Goal: Book appointment/travel/reservation

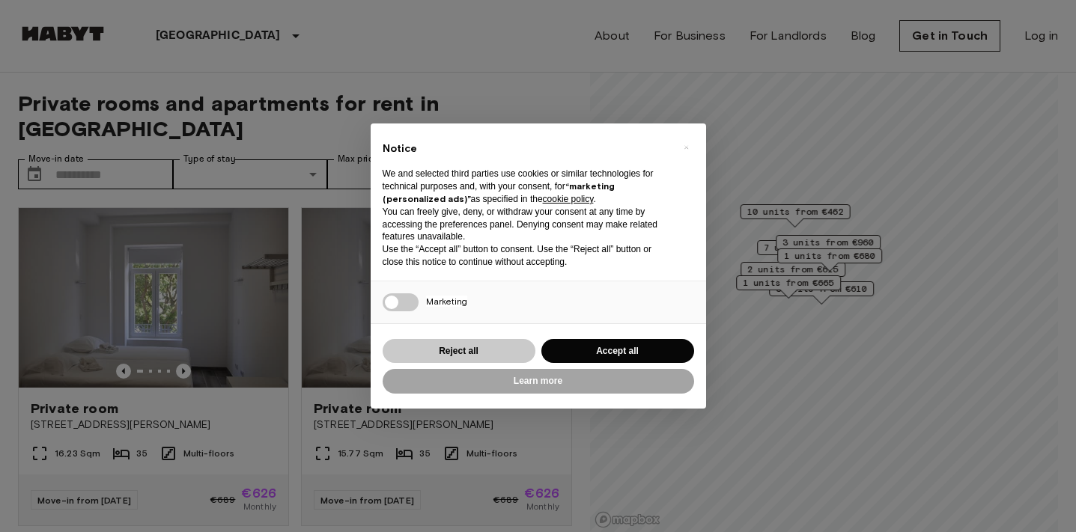
click at [505, 353] on button "Reject all" at bounding box center [459, 351] width 153 height 25
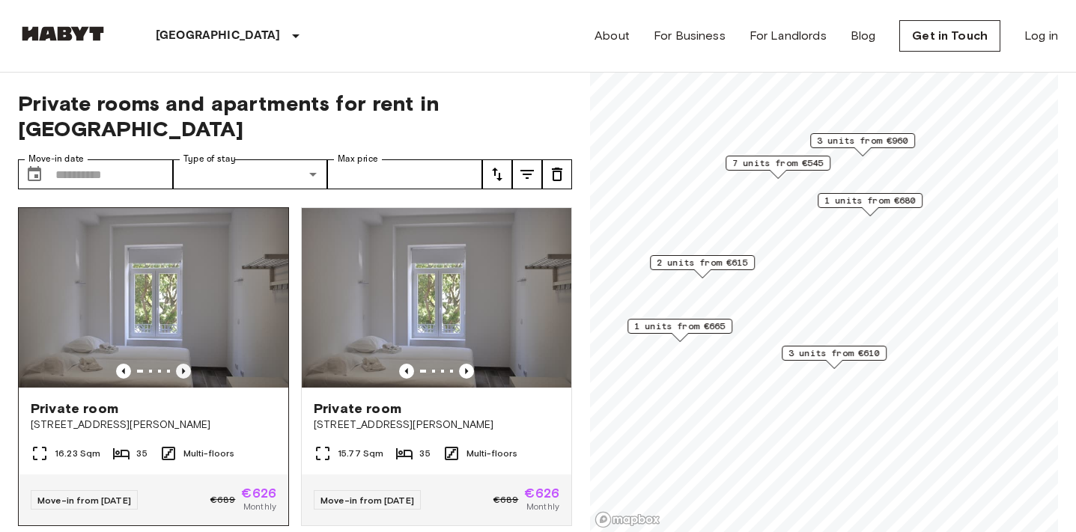
click at [182, 364] on icon "Previous image" at bounding box center [183, 371] width 15 height 15
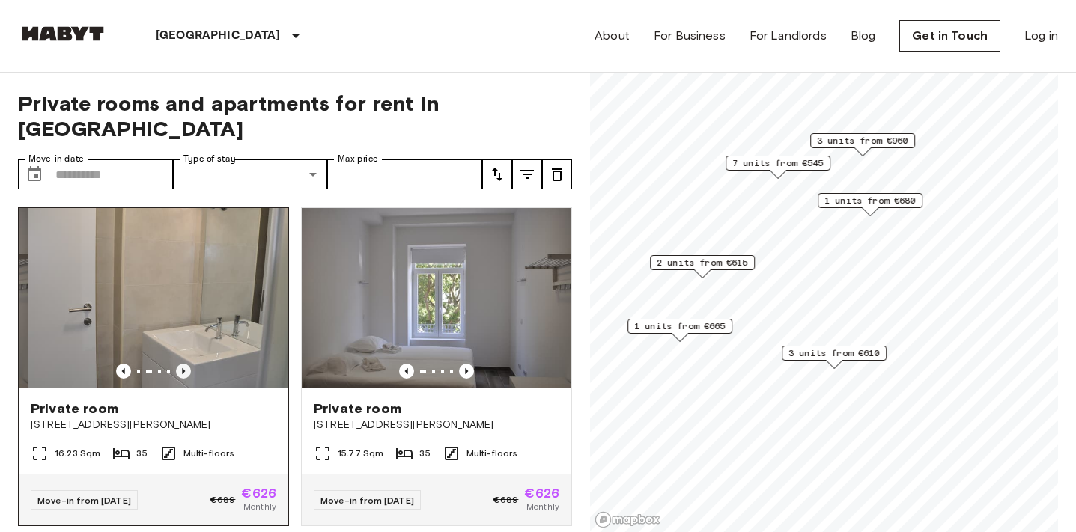
click at [182, 364] on icon "Previous image" at bounding box center [183, 371] width 15 height 15
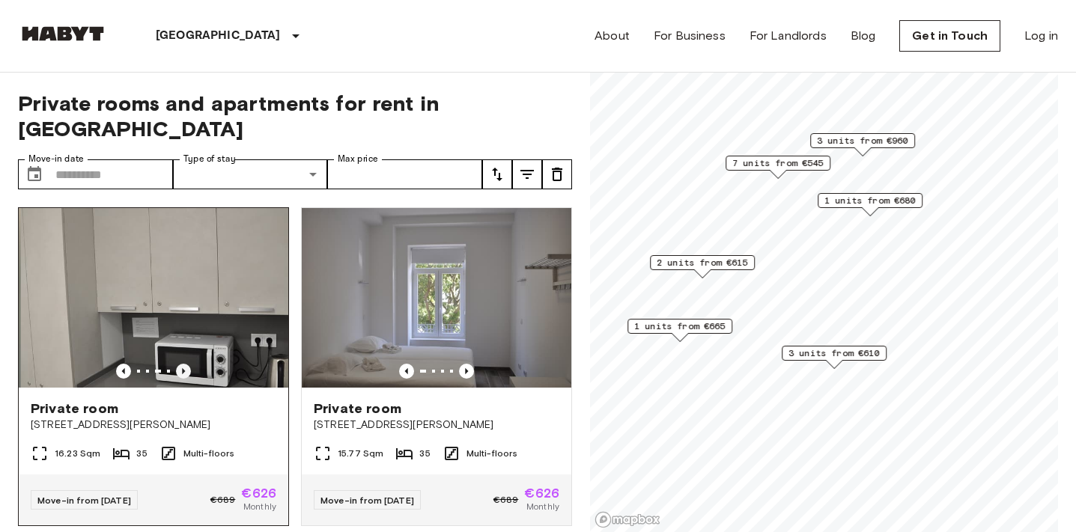
click at [182, 364] on icon "Previous image" at bounding box center [183, 371] width 15 height 15
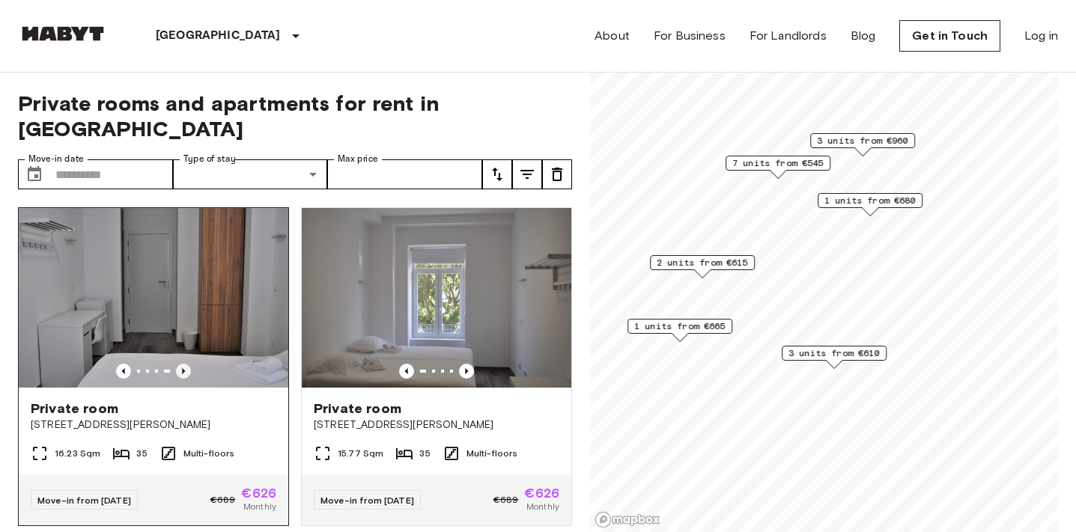
click at [182, 364] on icon "Previous image" at bounding box center [183, 371] width 15 height 15
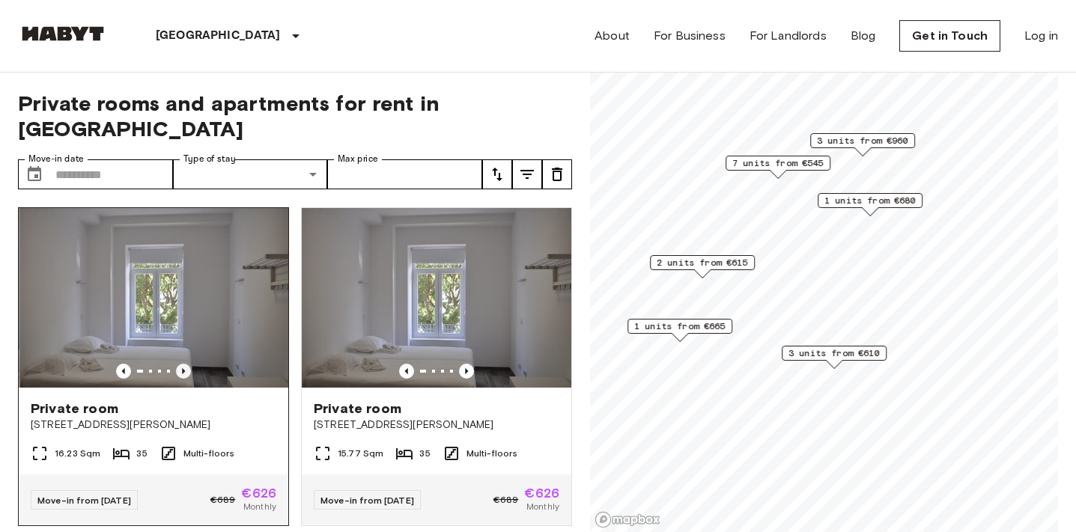
click at [182, 364] on icon "Previous image" at bounding box center [183, 371] width 15 height 15
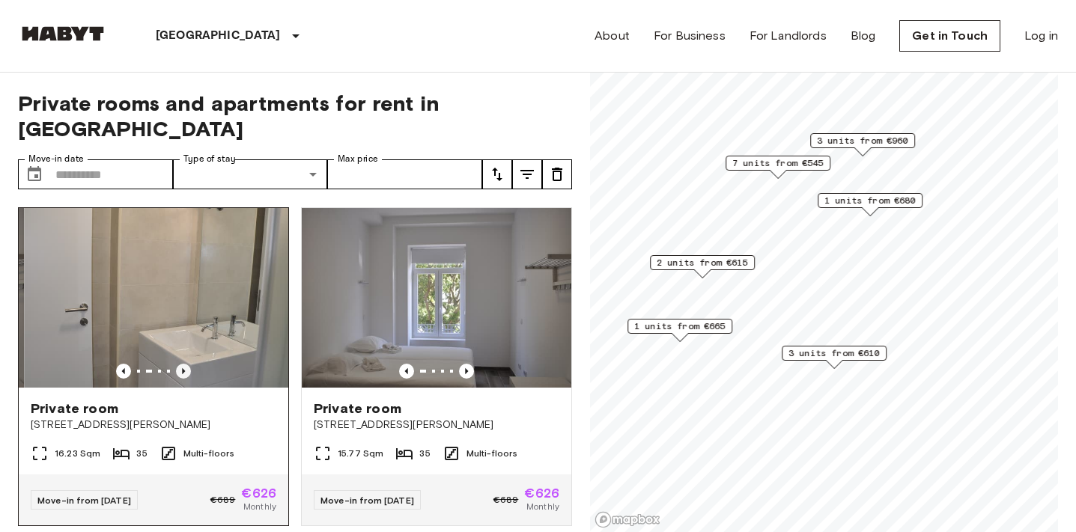
click at [182, 364] on icon "Previous image" at bounding box center [183, 371] width 15 height 15
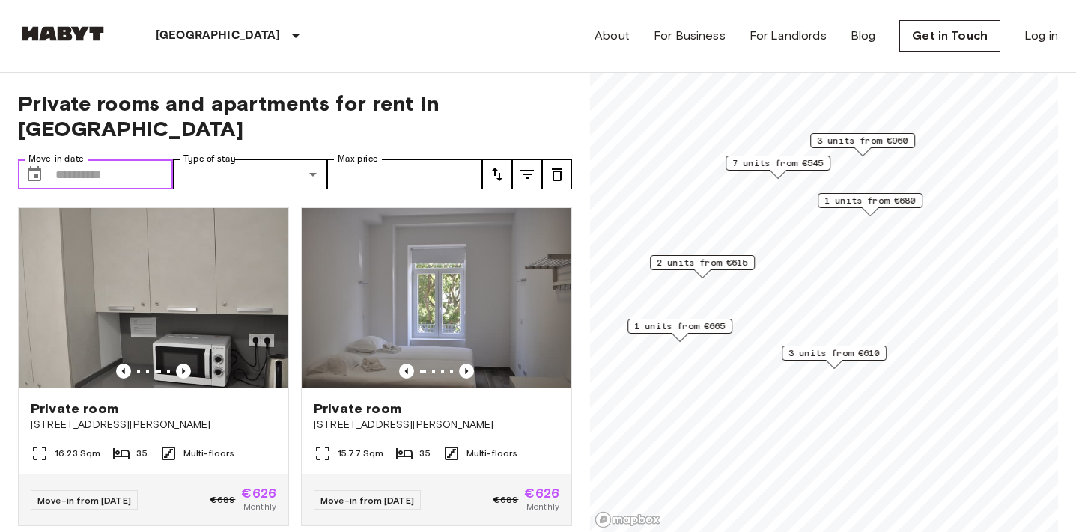
click at [130, 160] on input "Move-in date" at bounding box center [114, 175] width 118 height 30
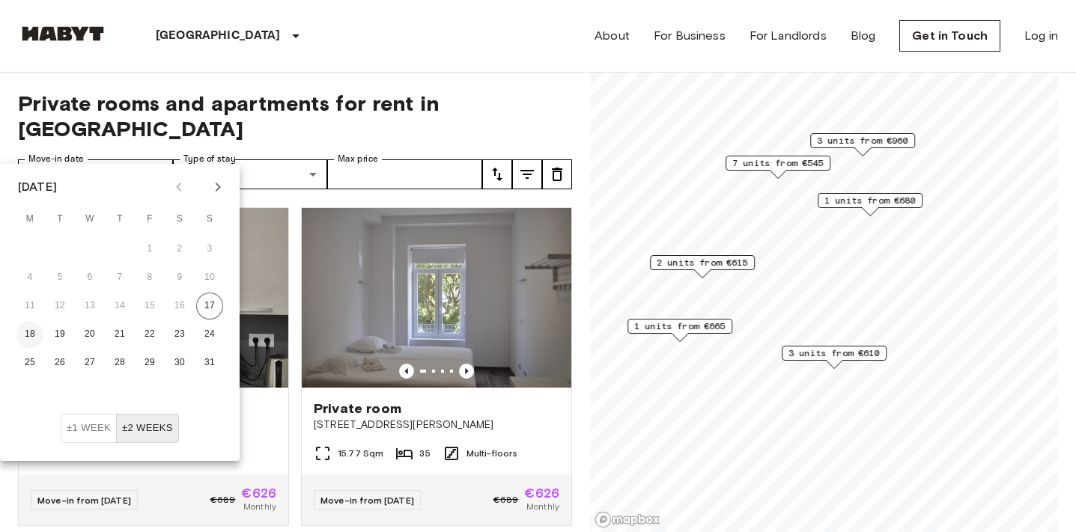
click at [31, 324] on button "18" at bounding box center [29, 334] width 27 height 27
type input "**********"
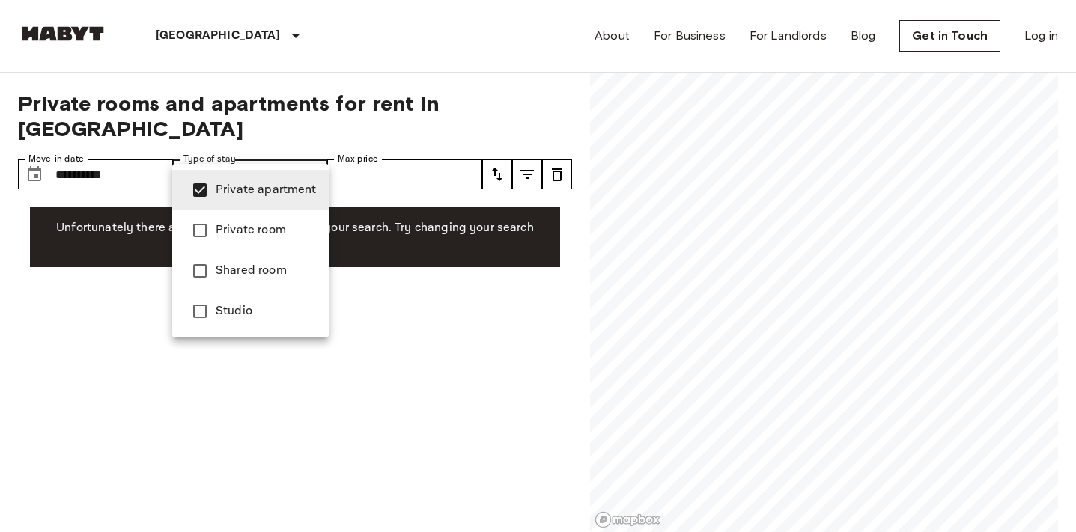
type input "**********"
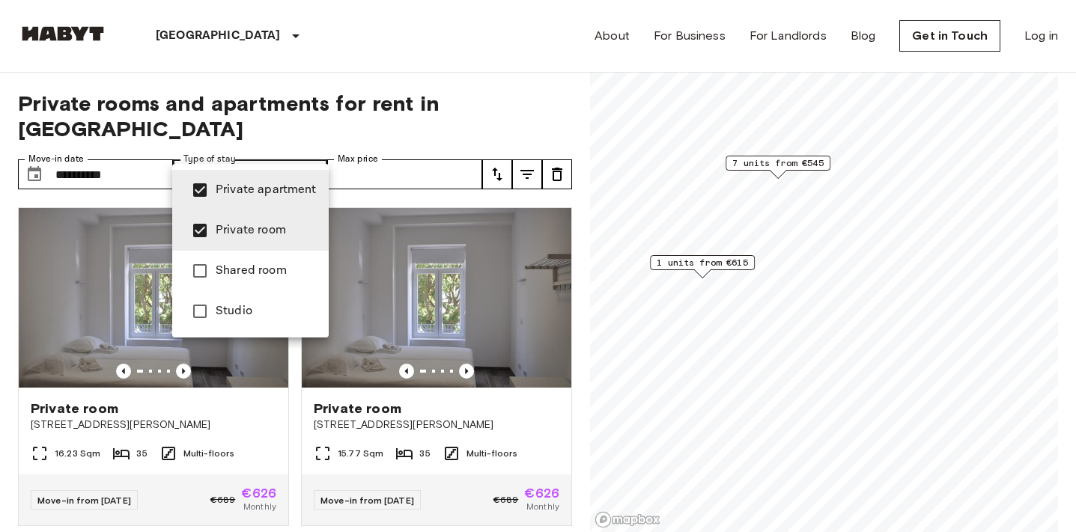
click at [398, 121] on div at bounding box center [538, 266] width 1076 height 532
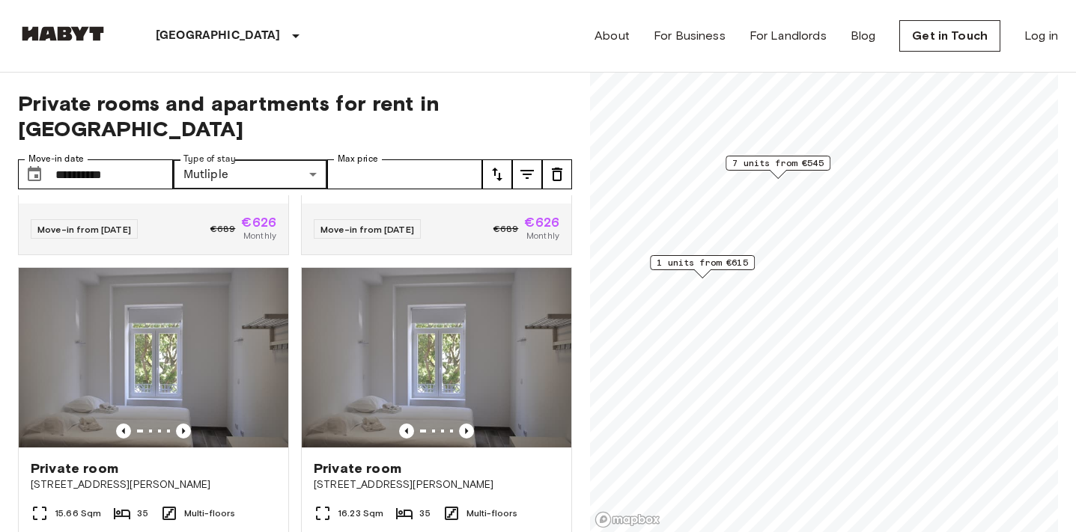
scroll to position [274, 0]
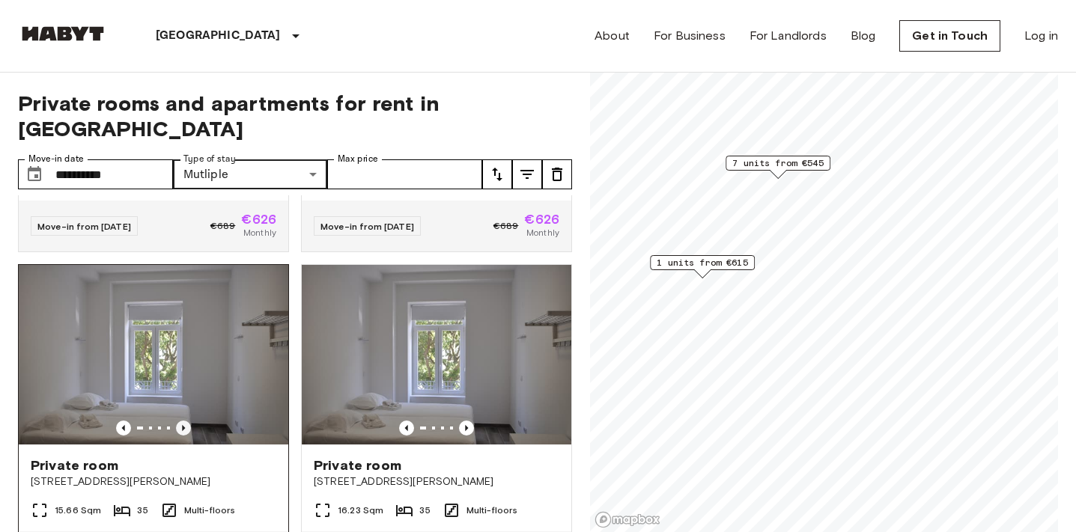
click at [180, 421] on icon "Previous image" at bounding box center [183, 428] width 15 height 15
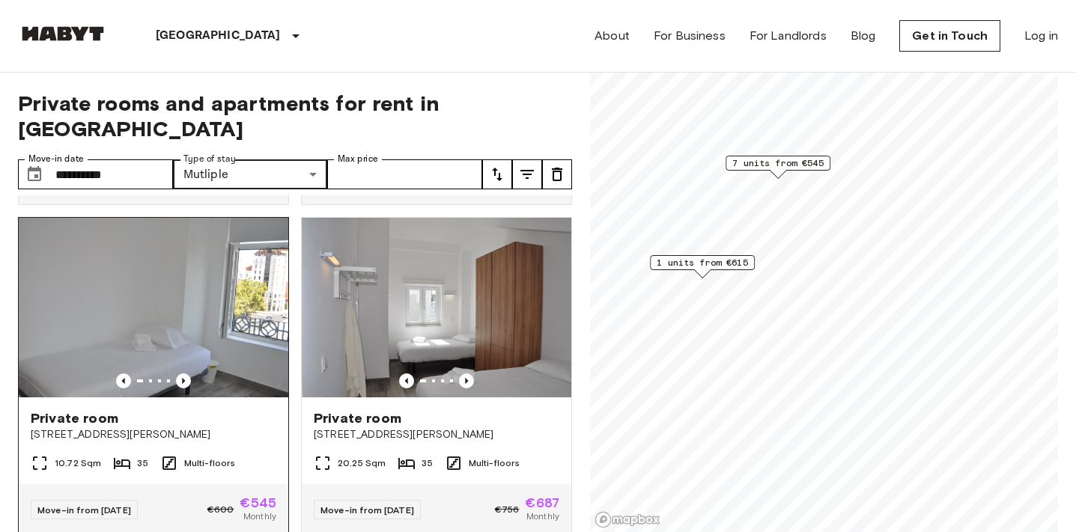
scroll to position [667, 0]
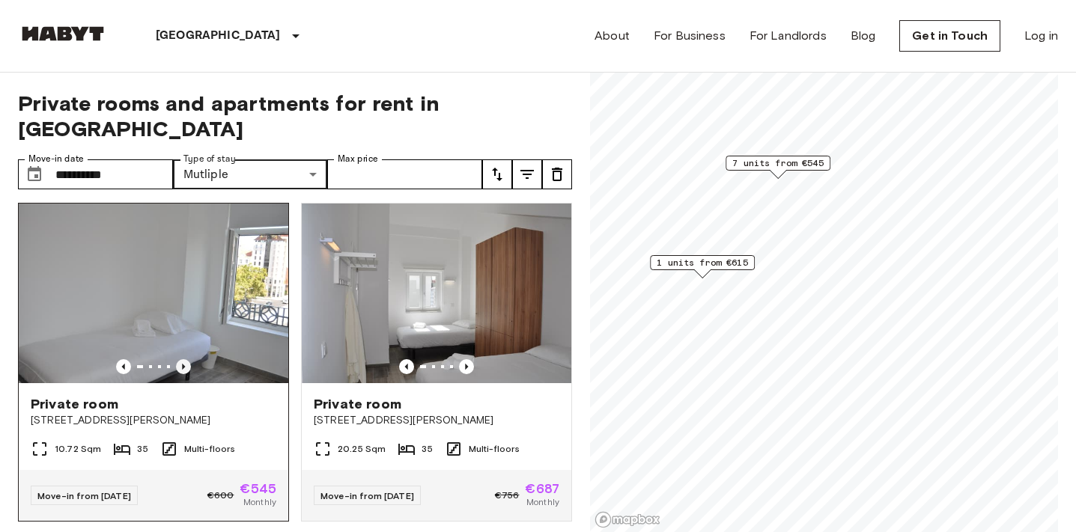
click at [185, 359] on icon "Previous image" at bounding box center [183, 366] width 15 height 15
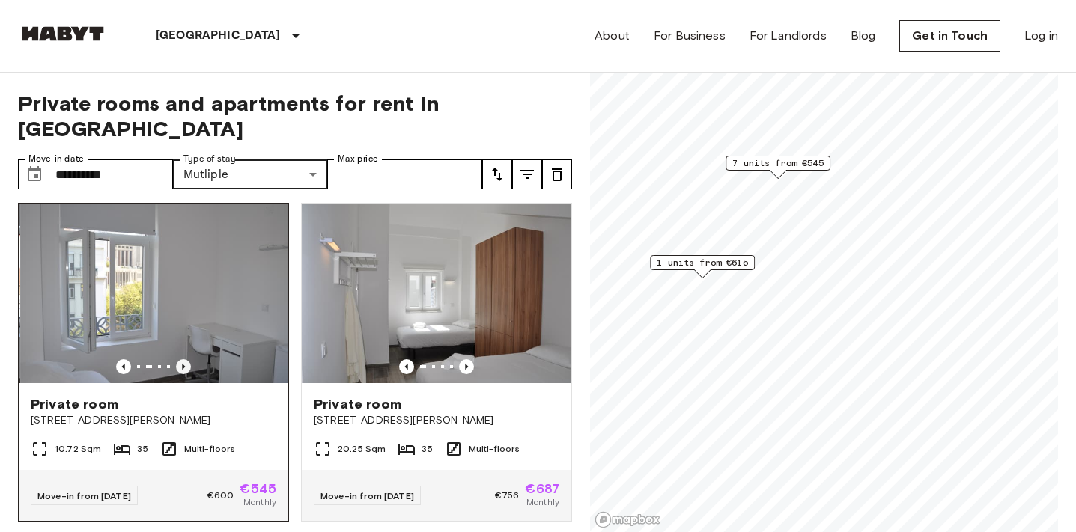
click at [185, 359] on icon "Previous image" at bounding box center [183, 366] width 15 height 15
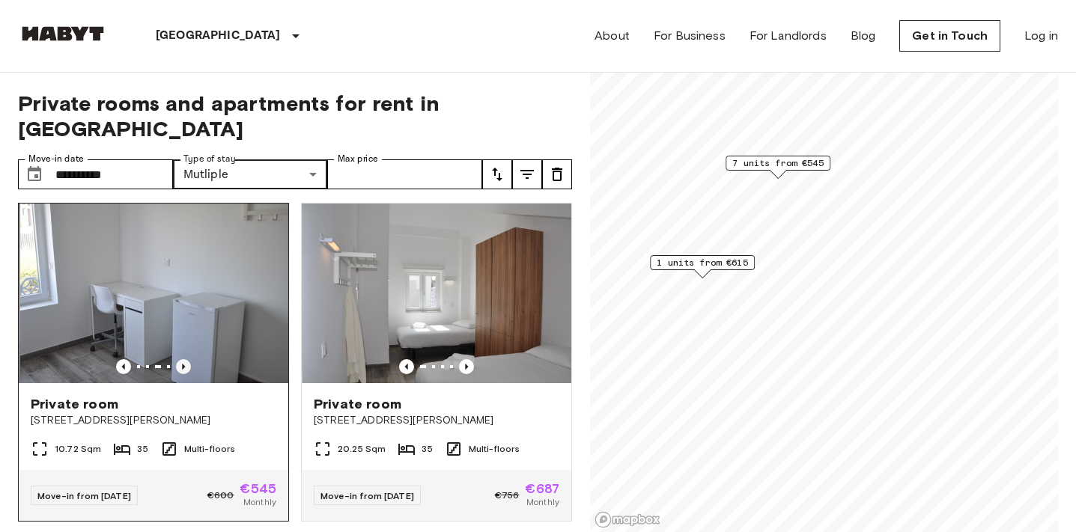
click at [185, 359] on icon "Previous image" at bounding box center [183, 366] width 15 height 15
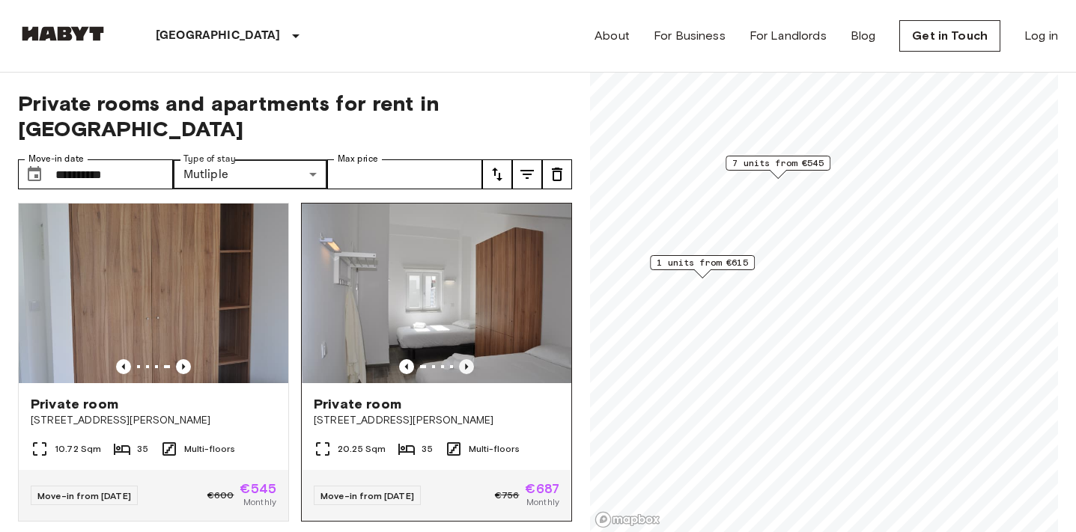
click at [467, 359] on icon "Previous image" at bounding box center [466, 366] width 15 height 15
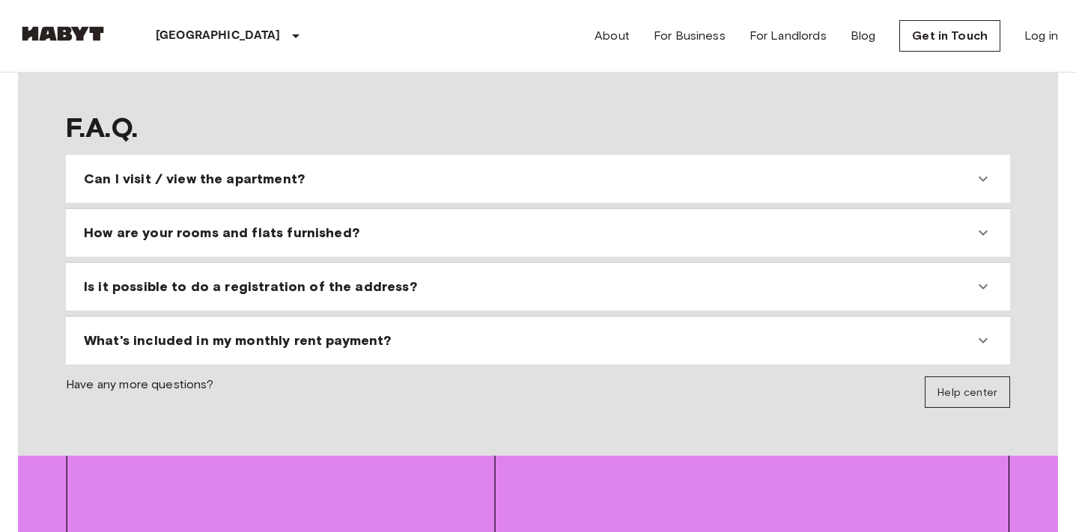
scroll to position [1365, 0]
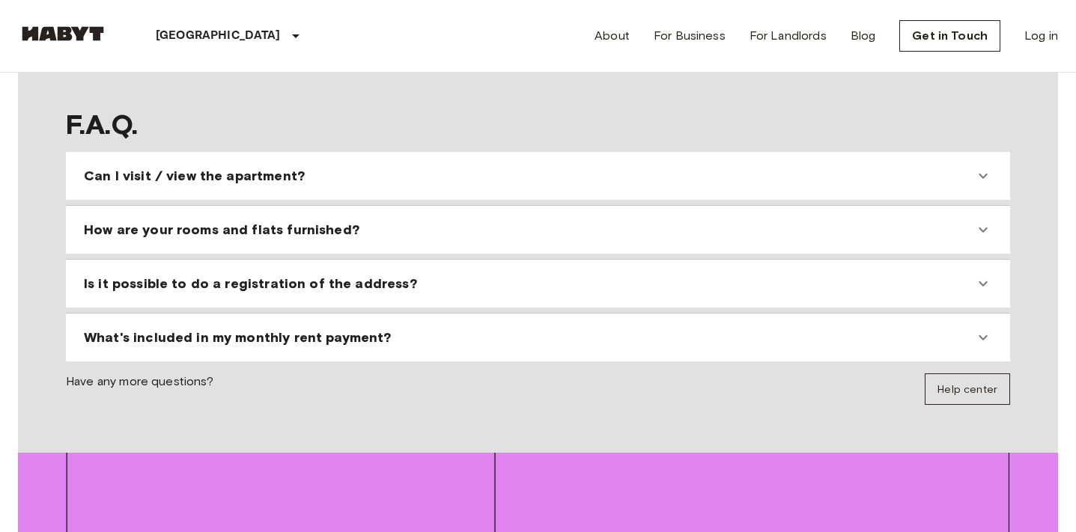
click at [276, 158] on div "Can I visit / view the apartment?" at bounding box center [538, 176] width 932 height 36
